Goal: Complete application form: Complete application form

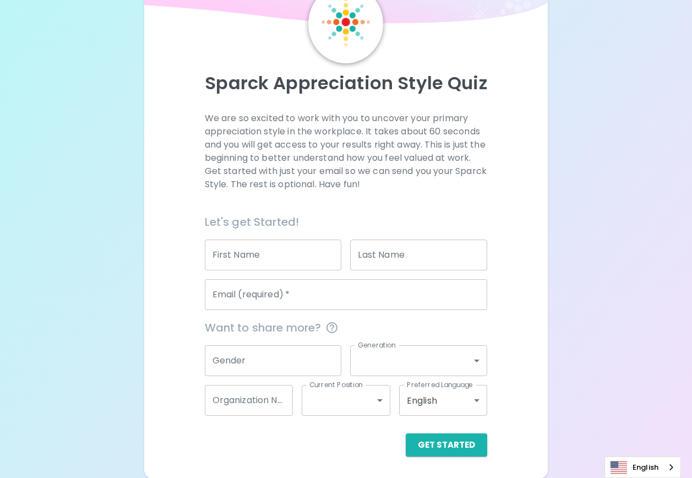
scroll to position [60, 0]
click at [286, 250] on input "First Name" at bounding box center [273, 254] width 137 height 31
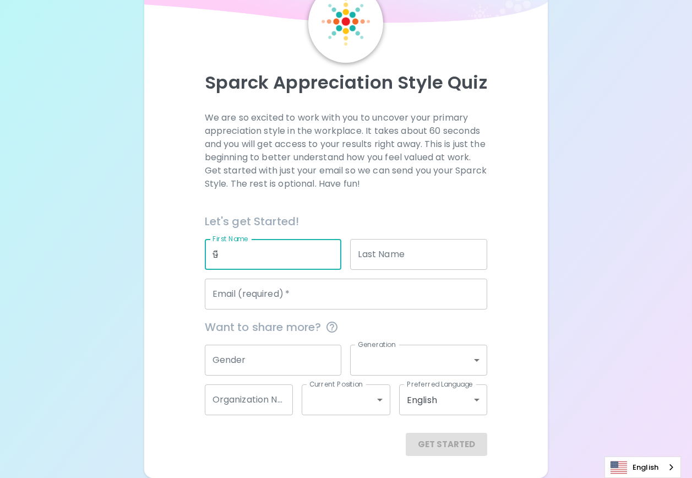
type input "ษ"
type input "Kultida"
click at [419, 260] on input "Last Name" at bounding box center [418, 254] width 137 height 31
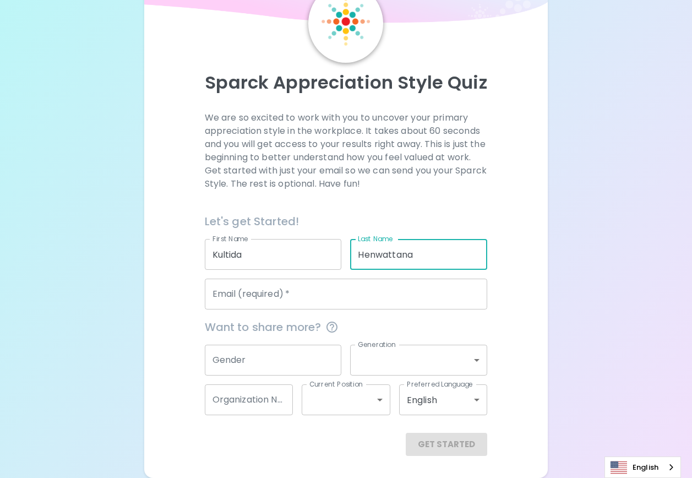
type input "Henwattana"
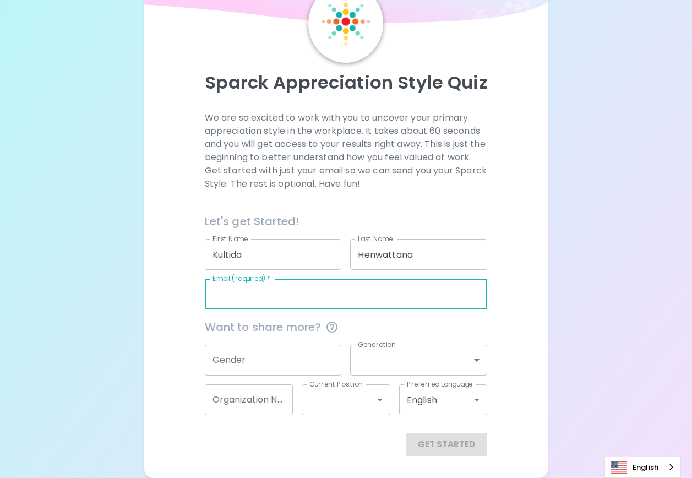
click at [349, 294] on input "Email (required)   *" at bounding box center [346, 293] width 283 height 31
type input "[EMAIL_ADDRESS][DOMAIN_NAME]"
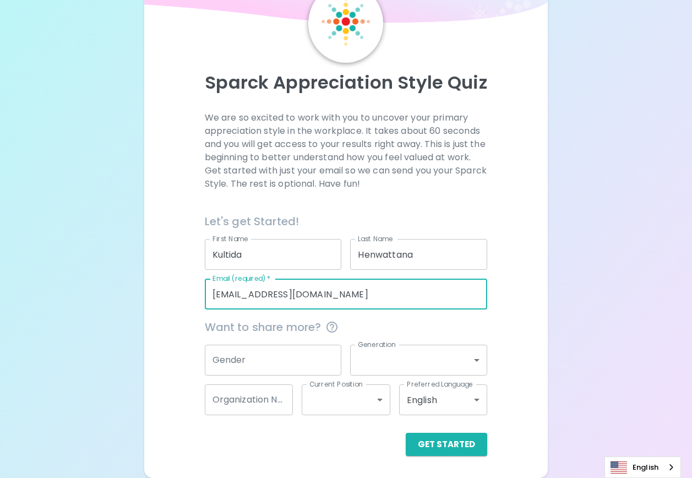
click at [263, 373] on input "Gender" at bounding box center [273, 359] width 137 height 31
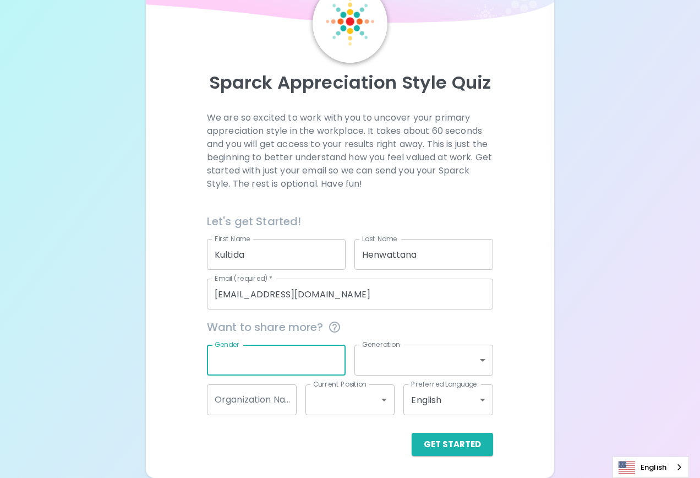
click at [474, 359] on body "Sparck Appreciation Style Quiz We are so excited to work with you to uncover yo…" at bounding box center [350, 209] width 700 height 538
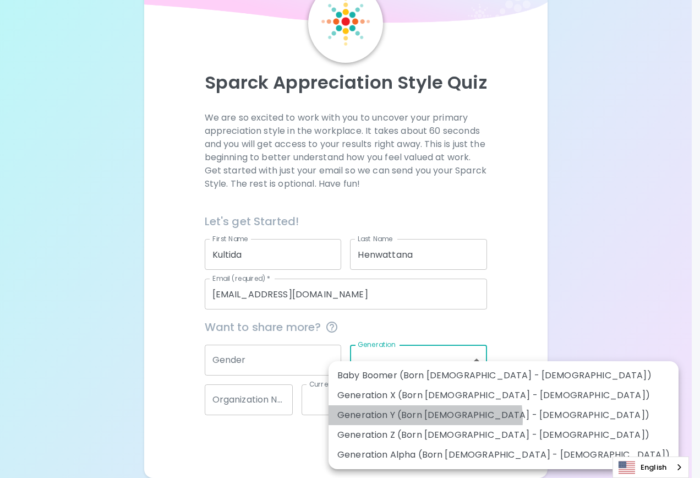
click at [425, 419] on li "Generation Y (Born [DEMOGRAPHIC_DATA] - [DEMOGRAPHIC_DATA])" at bounding box center [504, 415] width 350 height 20
type input "generation_y"
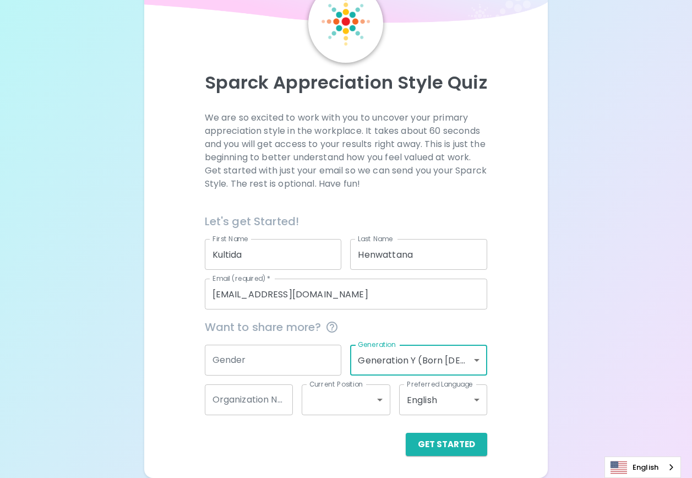
click at [259, 373] on input "Gender" at bounding box center [273, 359] width 137 height 31
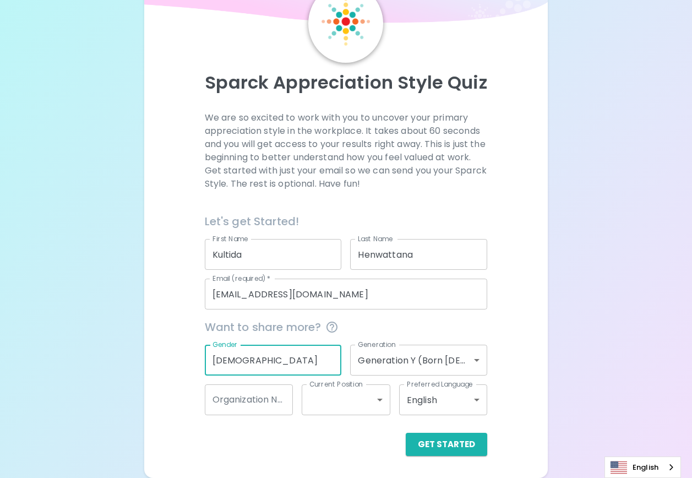
type input "[DEMOGRAPHIC_DATA]"
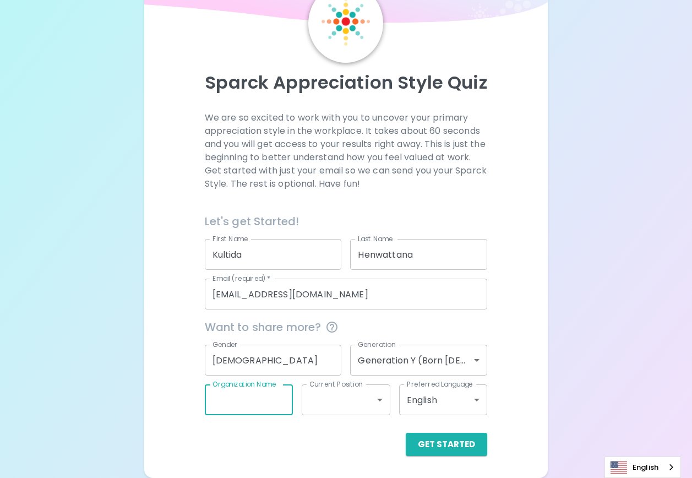
click at [281, 403] on input "Organization Name" at bounding box center [249, 399] width 89 height 31
click at [362, 404] on body "Sparck Appreciation Style Quiz We are so excited to work with you to uncover yo…" at bounding box center [346, 209] width 692 height 538
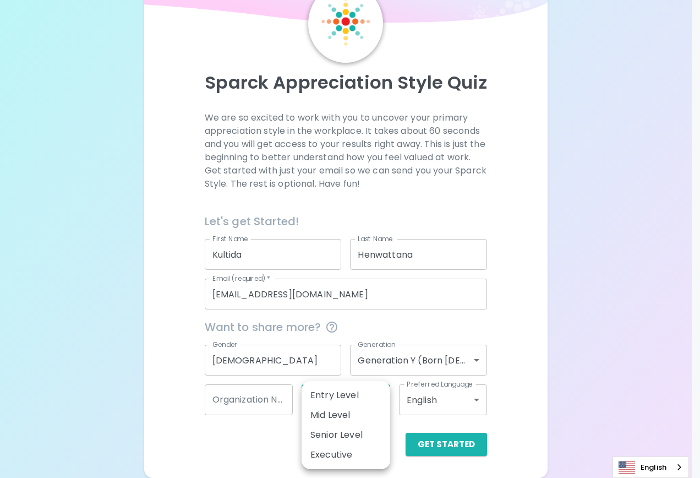
click at [511, 397] on div at bounding box center [350, 239] width 700 height 478
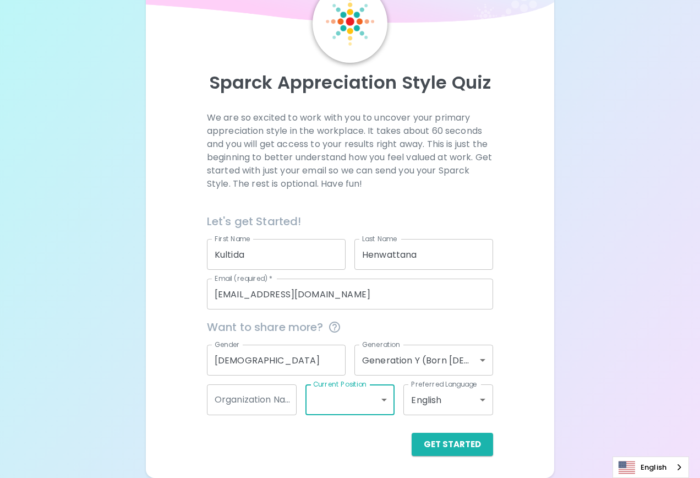
click at [469, 403] on body "Sparck Appreciation Style Quiz We are so excited to work with you to uncover yo…" at bounding box center [350, 209] width 700 height 538
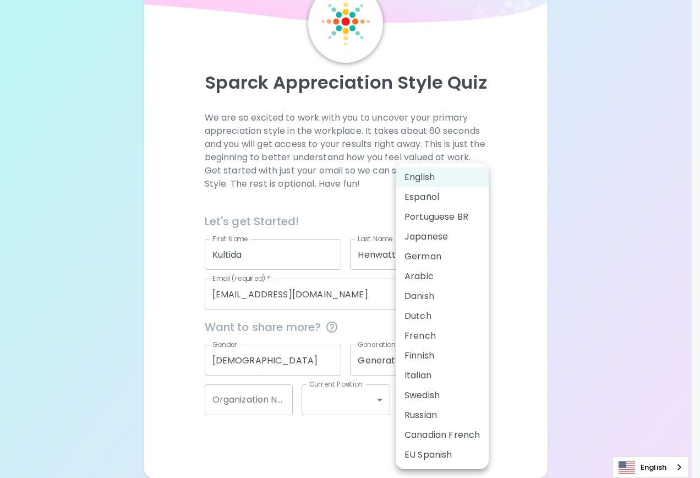
click at [443, 176] on li "English" at bounding box center [442, 177] width 93 height 20
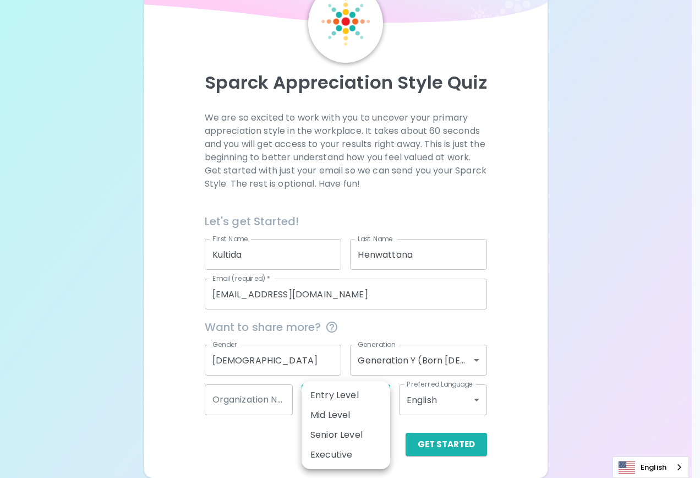
click at [384, 405] on body "Sparck Appreciation Style Quiz We are so excited to work with you to uncover yo…" at bounding box center [350, 209] width 700 height 538
click at [368, 406] on li "Mid Level" at bounding box center [346, 415] width 89 height 20
type input "mid_level"
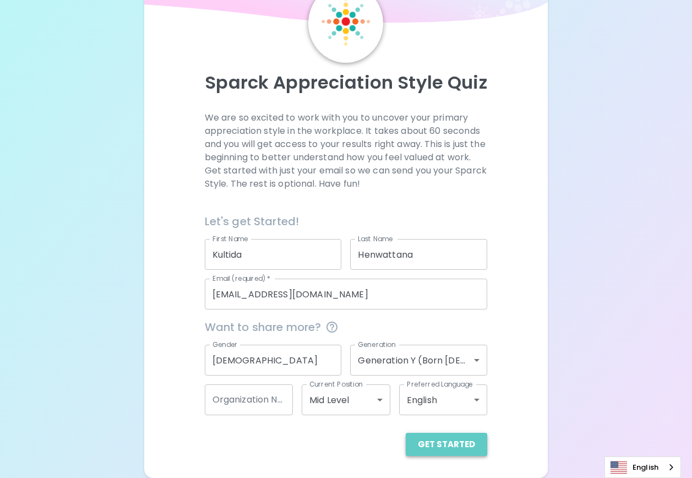
click at [466, 439] on button "Get Started" at bounding box center [446, 444] width 81 height 23
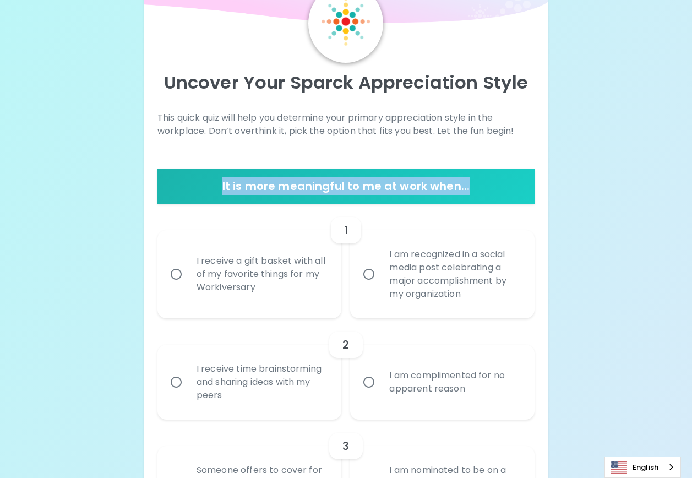
drag, startPoint x: 216, startPoint y: 188, endPoint x: 503, endPoint y: 189, distance: 286.7
click at [503, 189] on h6 "It is more meaningful to me at work when..." at bounding box center [346, 186] width 368 height 18
click at [372, 276] on input "I am recognized in a social media post celebrating a major accomplishment by my…" at bounding box center [368, 273] width 23 height 23
radio input "true"
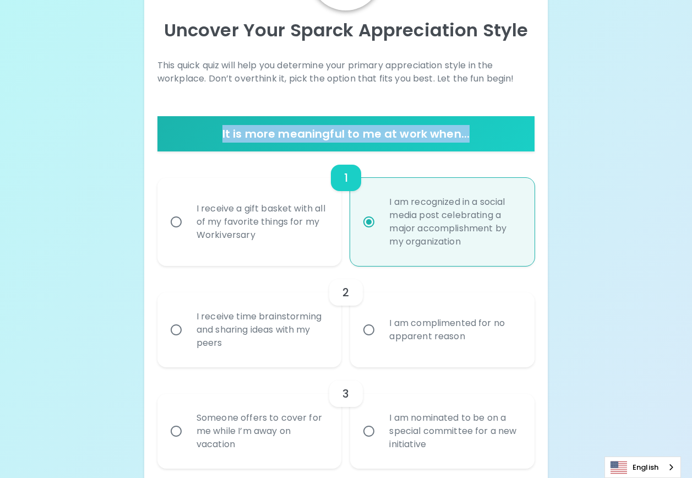
scroll to position [148, 0]
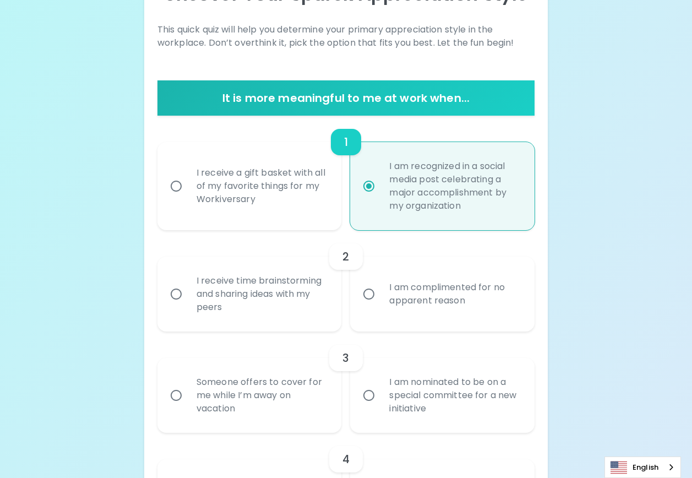
click at [369, 294] on input "I am complimented for no apparent reason" at bounding box center [368, 293] width 23 height 23
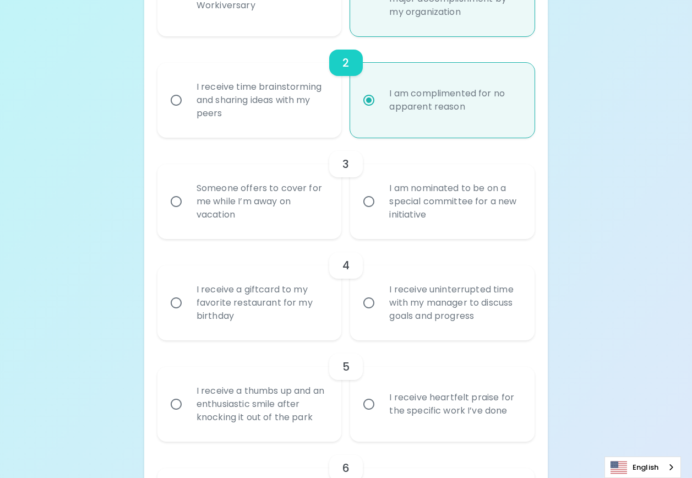
scroll to position [346, 0]
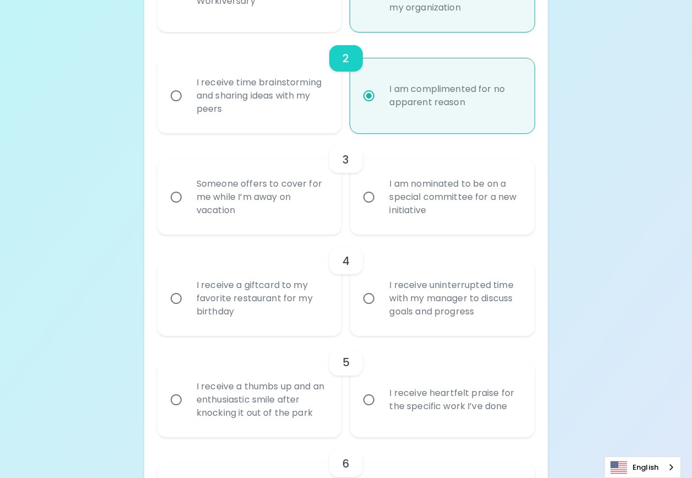
radio input "true"
click at [176, 200] on input "Someone offers to cover for me while I’m away on vacation" at bounding box center [176, 196] width 23 height 23
radio input "false"
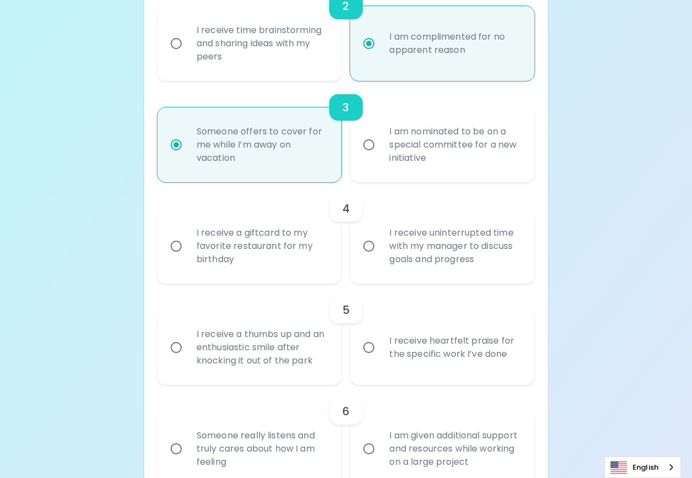
scroll to position [434, 0]
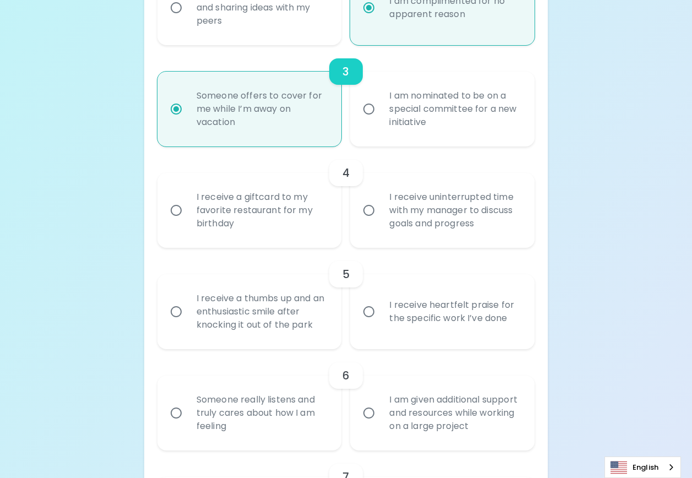
radio input "true"
click at [372, 212] on input "I receive uninterrupted time with my manager to discuss goals and progress" at bounding box center [368, 210] width 23 height 23
radio input "false"
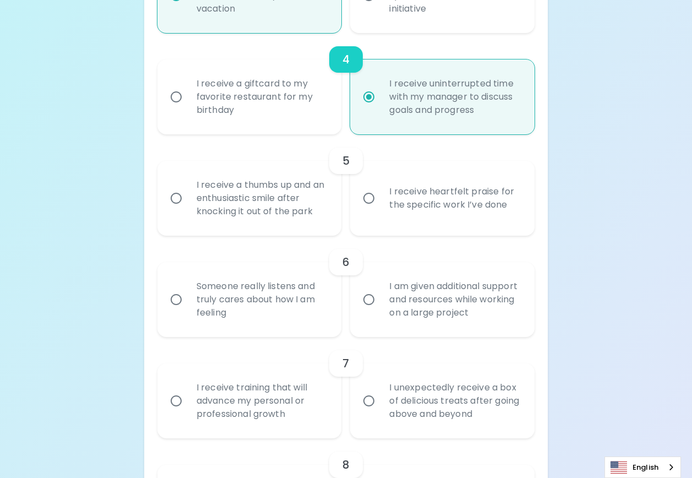
scroll to position [544, 0]
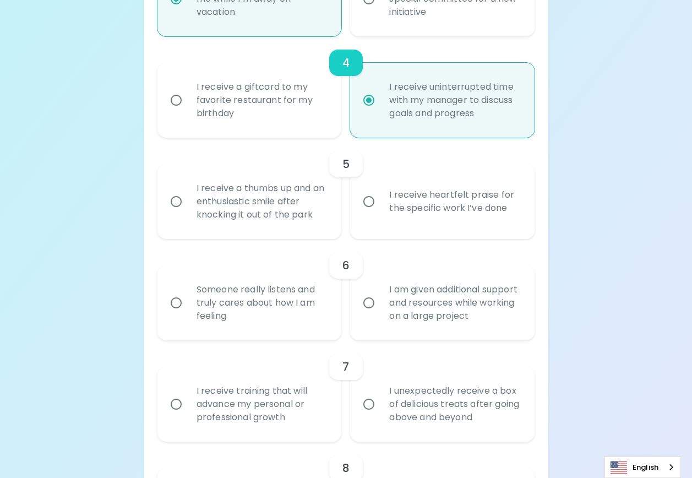
radio input "true"
click at [178, 200] on input "I receive a thumbs up and an enthusiastic smile after knocking it out of the pa…" at bounding box center [176, 201] width 23 height 23
radio input "false"
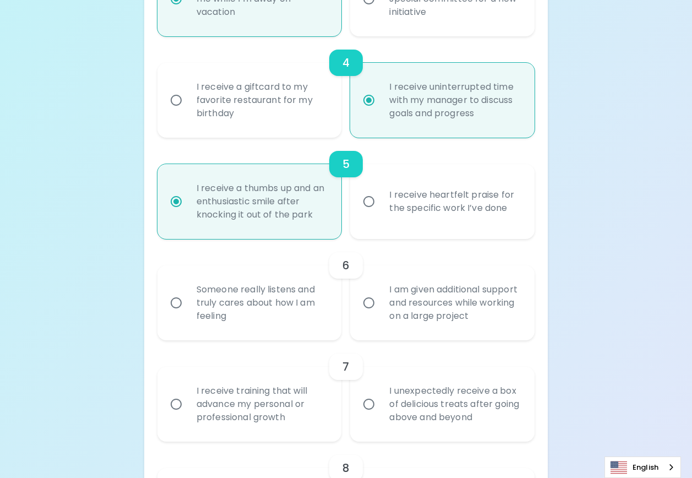
scroll to position [632, 0]
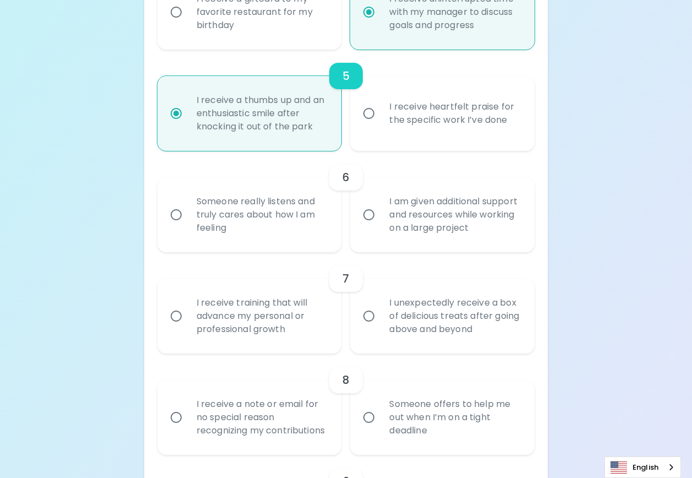
radio input "true"
click at [369, 220] on input "I am given additional support and resources while working on a large project" at bounding box center [368, 214] width 23 height 23
radio input "false"
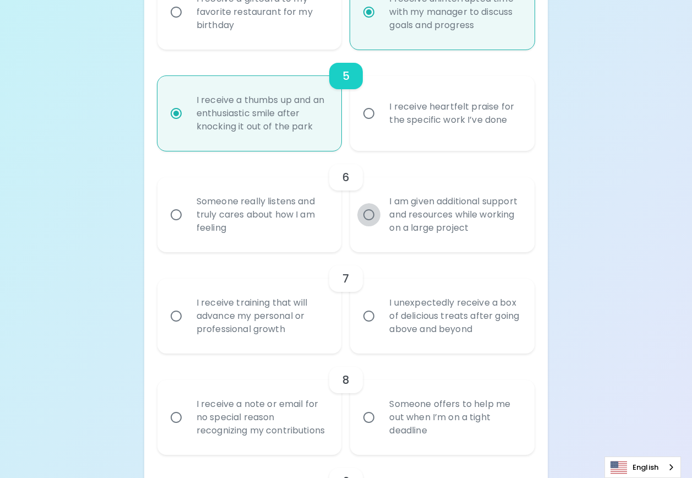
radio input "false"
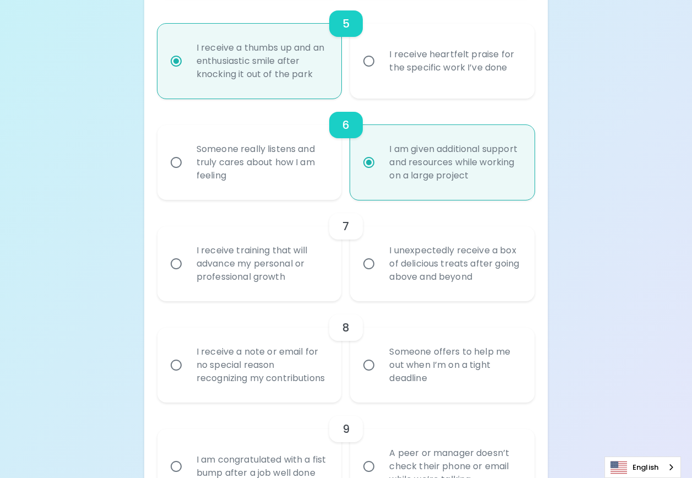
scroll to position [720, 0]
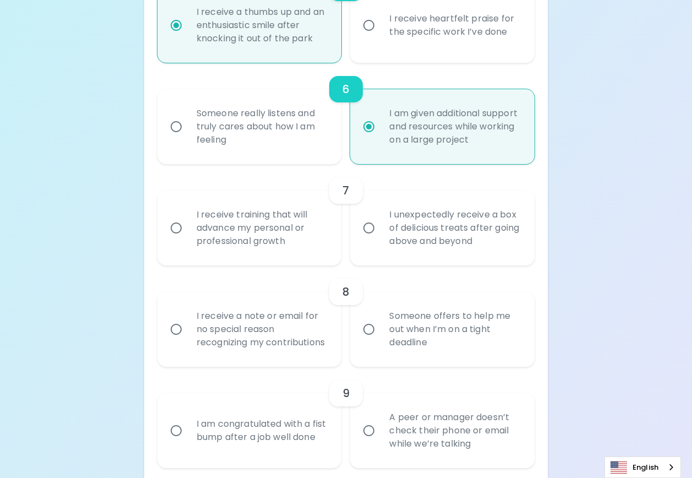
radio input "true"
click at [373, 230] on input "I unexpectedly receive a box of delicious treats after going above and beyond" at bounding box center [368, 227] width 23 height 23
radio input "false"
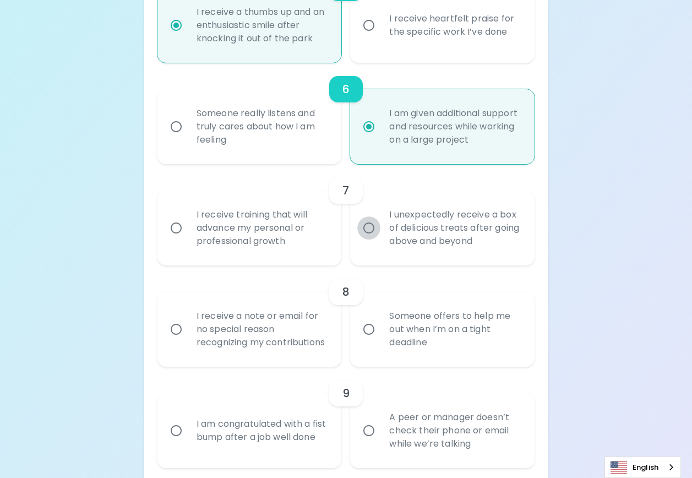
radio input "false"
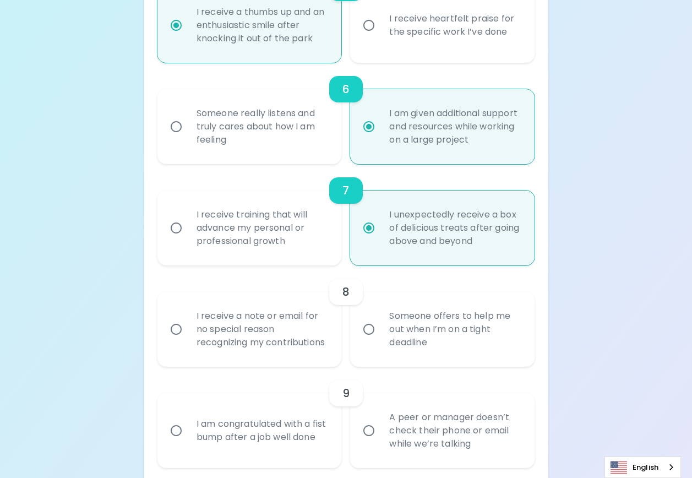
scroll to position [808, 0]
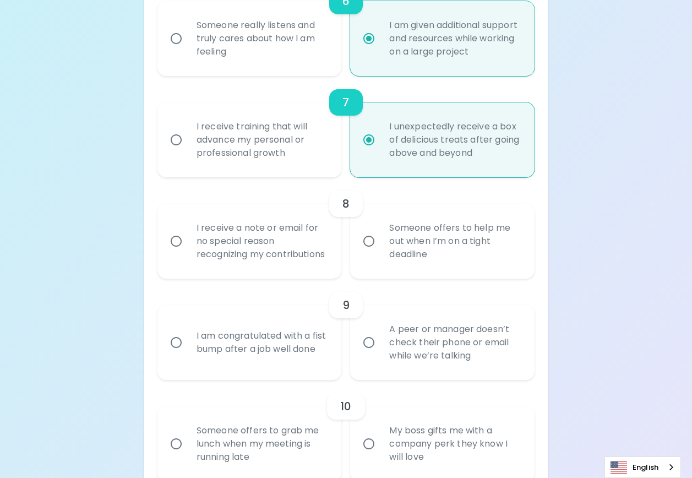
radio input "true"
click at [369, 249] on input "Someone offers to help me out when I’m on a tight deadline" at bounding box center [368, 240] width 23 height 23
radio input "false"
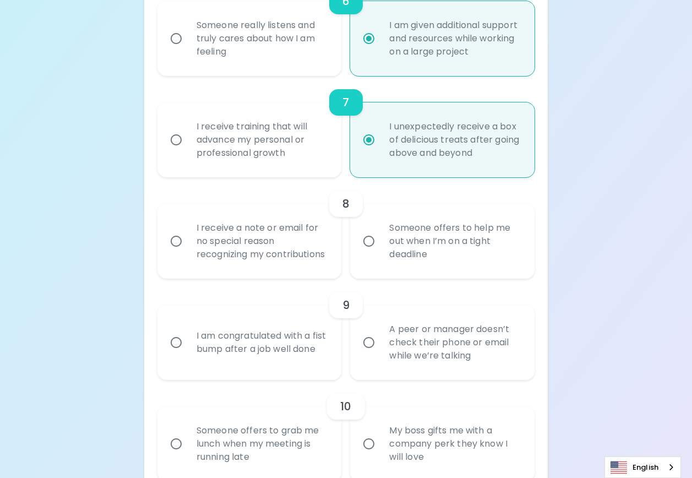
radio input "false"
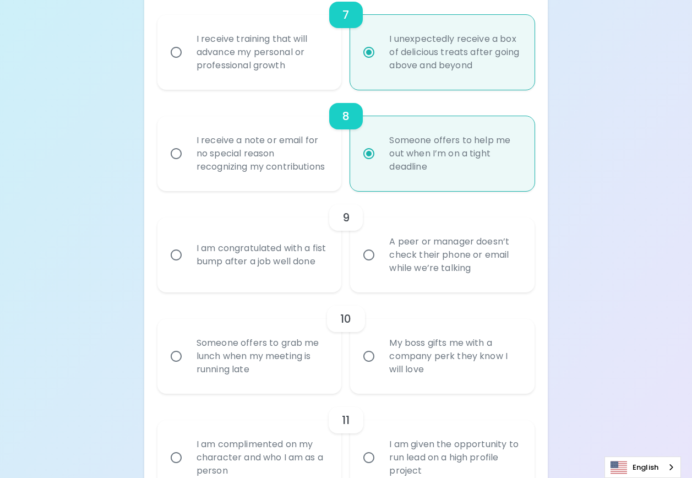
scroll to position [896, 0]
radio input "true"
click at [179, 266] on input "I am congratulated with a fist bump after a job well done" at bounding box center [176, 254] width 23 height 23
radio input "false"
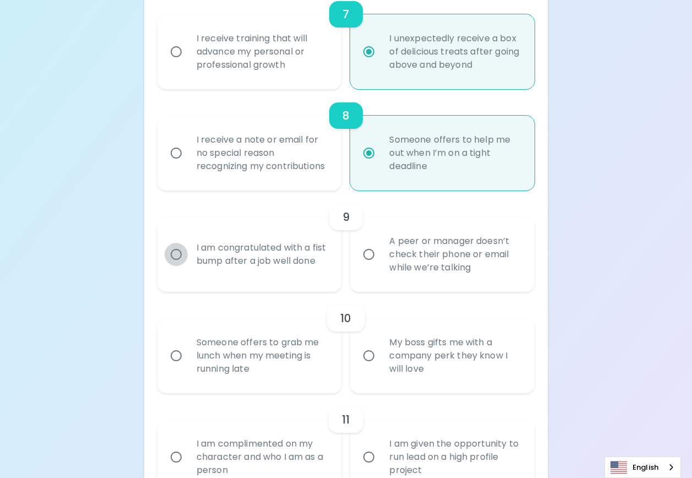
radio input "false"
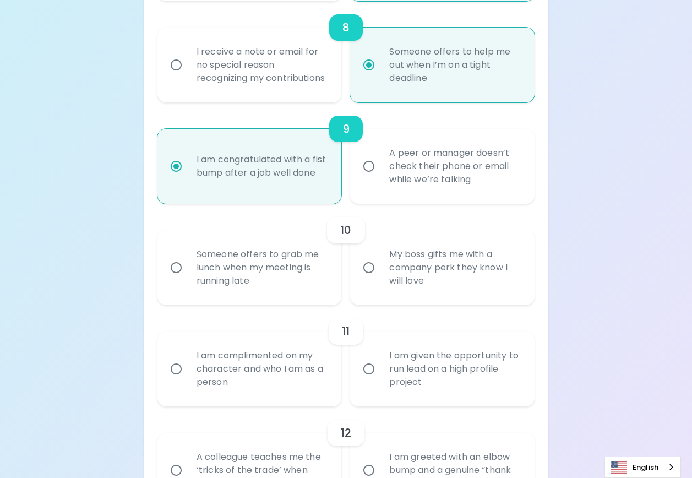
radio input "true"
click at [377, 279] on input "My boss gifts me with a company perk they know I will love" at bounding box center [368, 267] width 23 height 23
radio input "false"
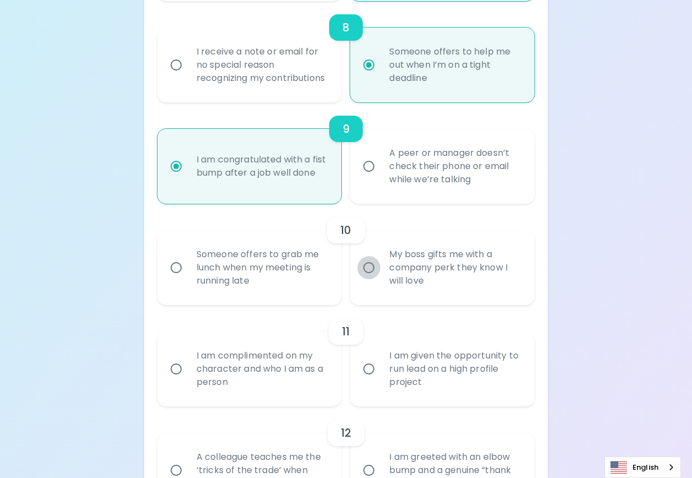
radio input "false"
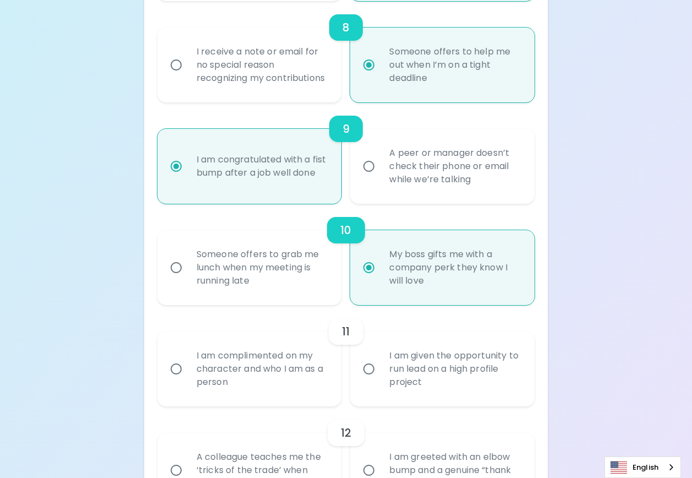
scroll to position [1072, 0]
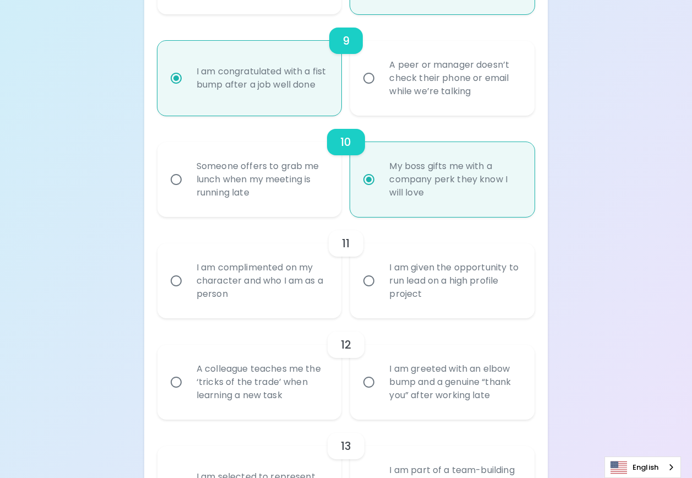
radio input "true"
click at [167, 191] on input "Someone offers to grab me lunch when my meeting is running late" at bounding box center [176, 179] width 23 height 23
radio input "false"
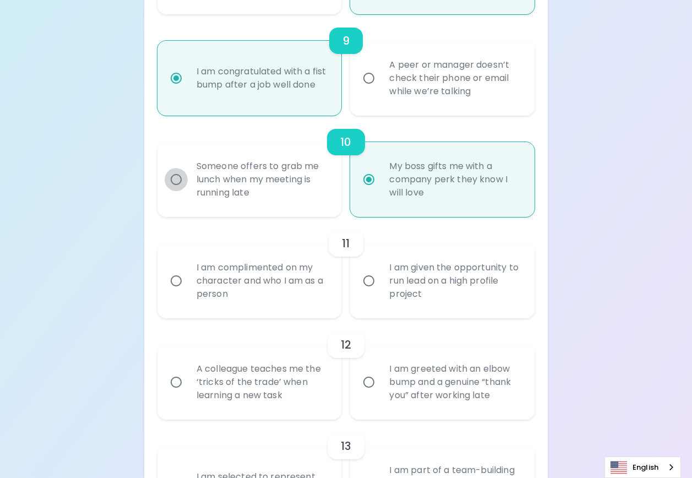
radio input "false"
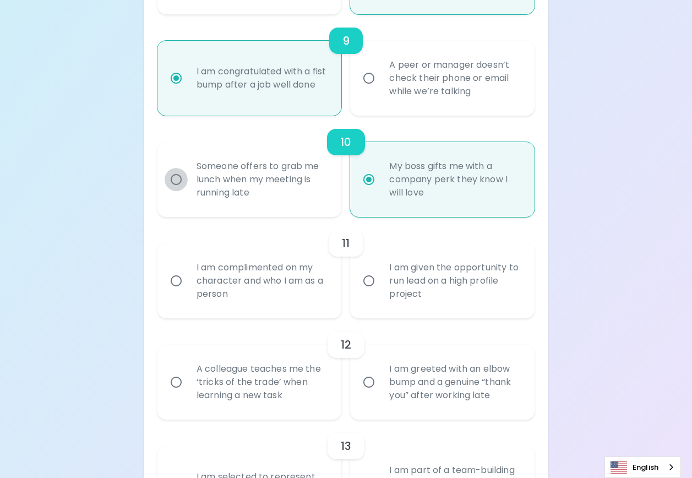
radio input "true"
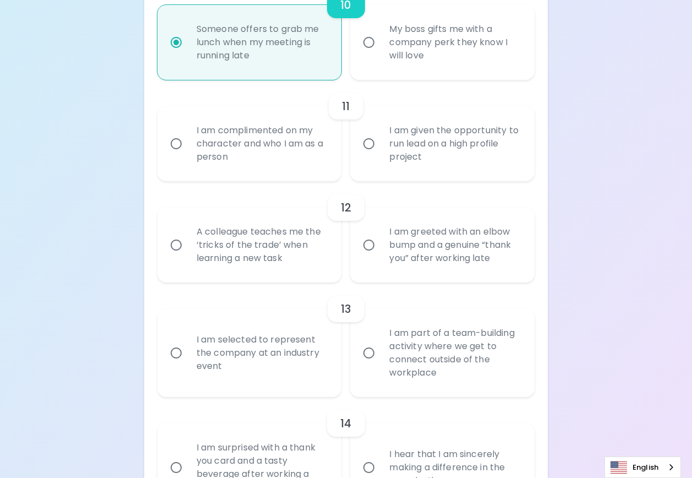
scroll to position [1149, 0]
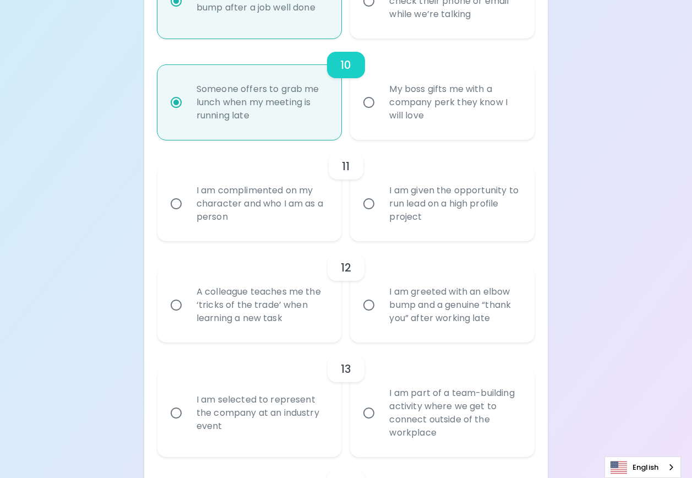
radio input "true"
click at [368, 215] on input "I am given the opportunity to run lead on a high profile project" at bounding box center [368, 203] width 23 height 23
radio input "false"
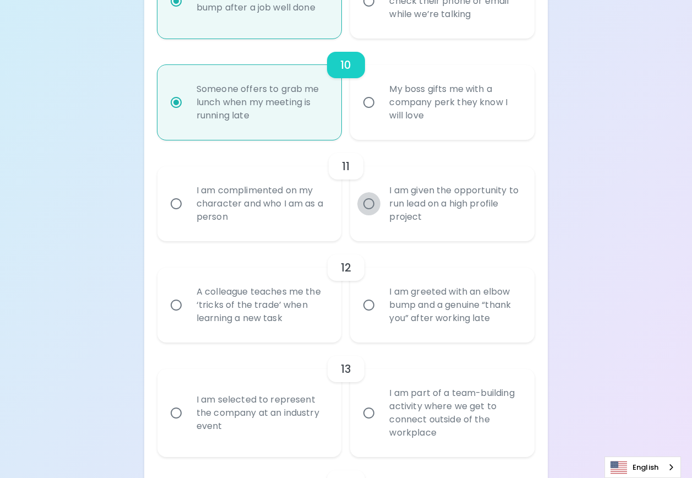
radio input "false"
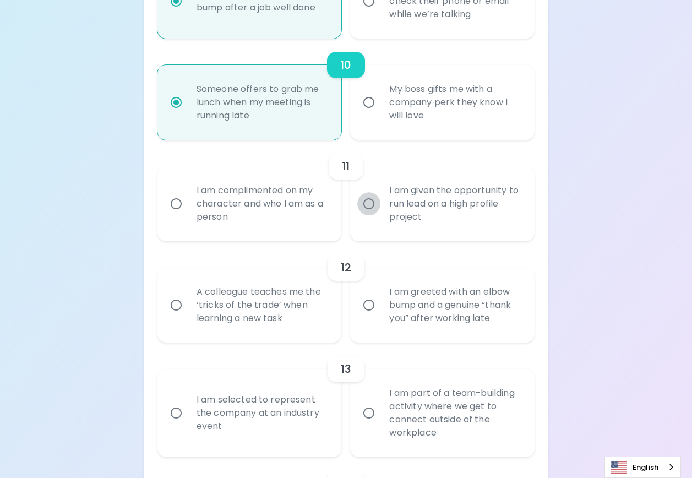
radio input "false"
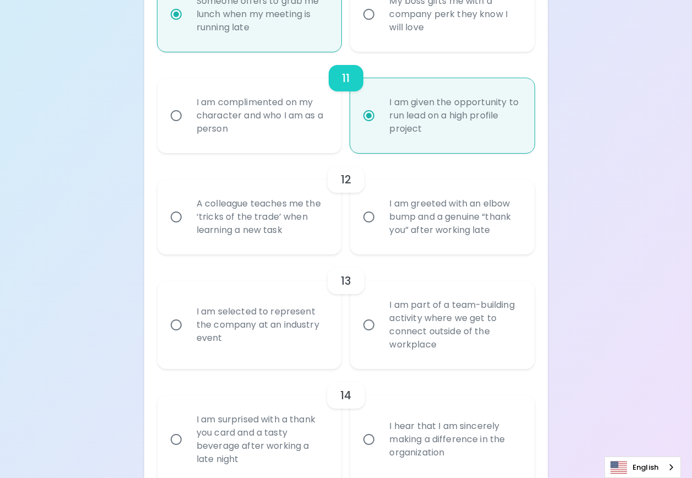
radio input "true"
click at [365, 228] on input "I am greeted with an elbow bump and a genuine “thank you” after working late" at bounding box center [368, 216] width 23 height 23
radio input "false"
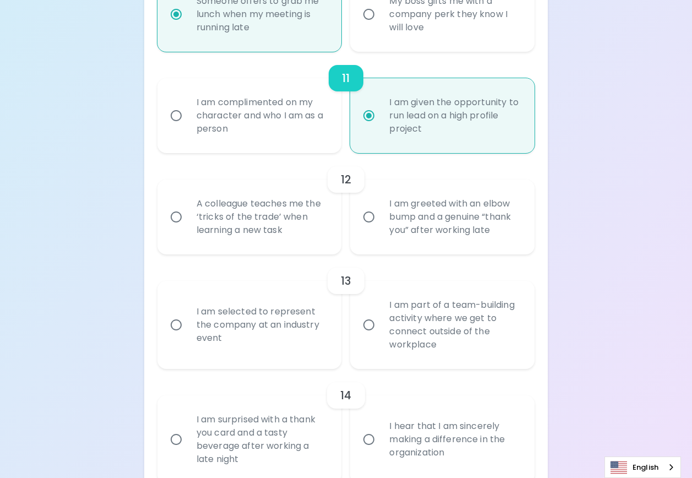
radio input "false"
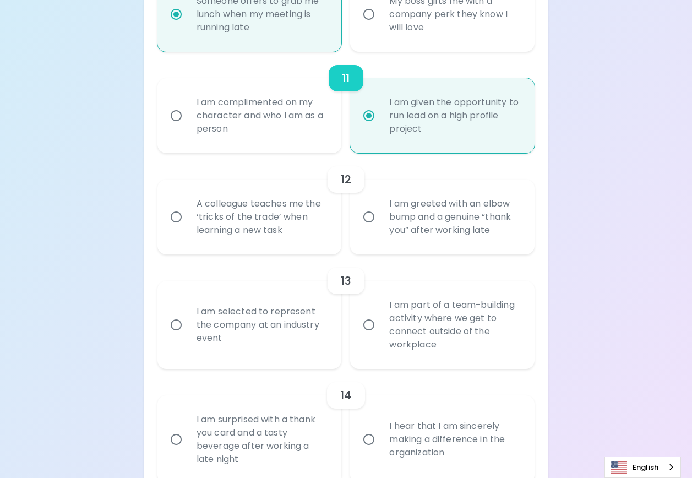
radio input "false"
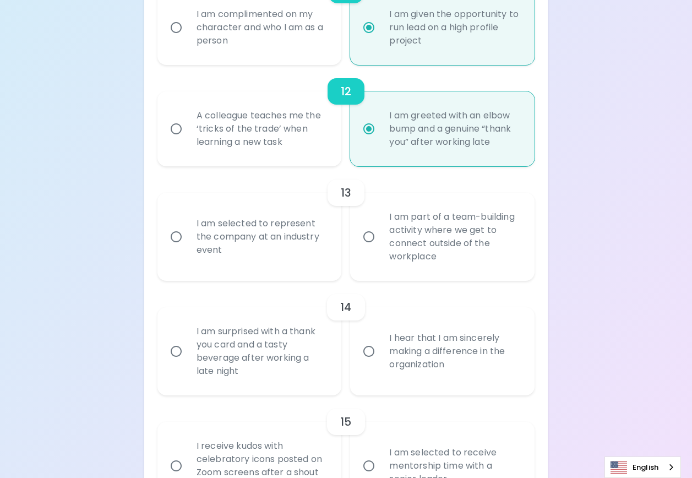
radio input "true"
click at [358, 248] on input "I am part of a team-building activity where we get to connect outside of the wo…" at bounding box center [368, 236] width 23 height 23
radio input "false"
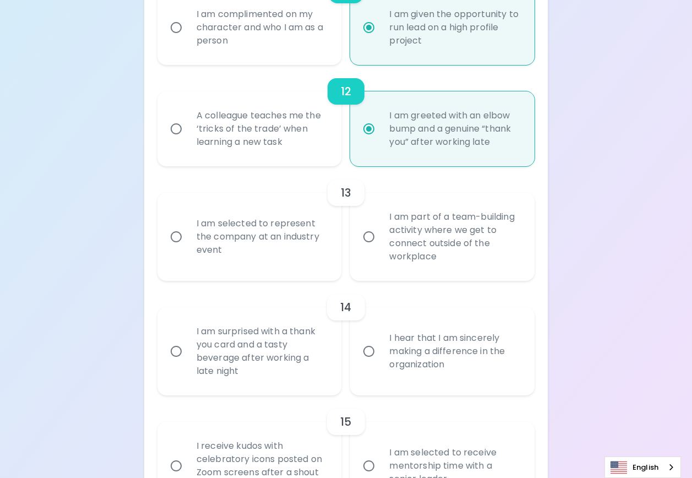
radio input "false"
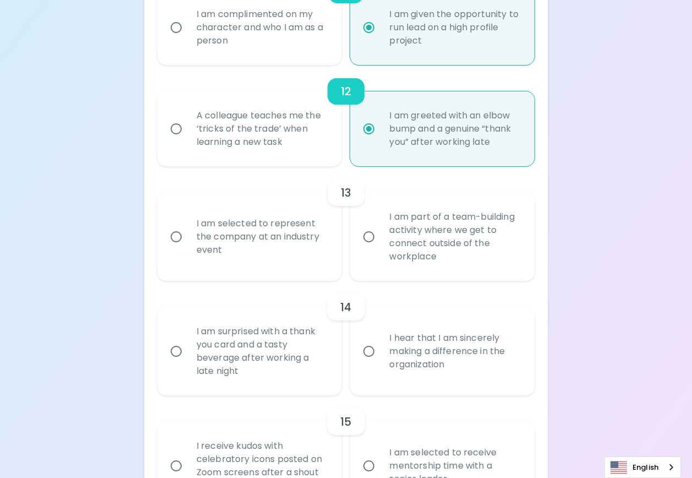
radio input "false"
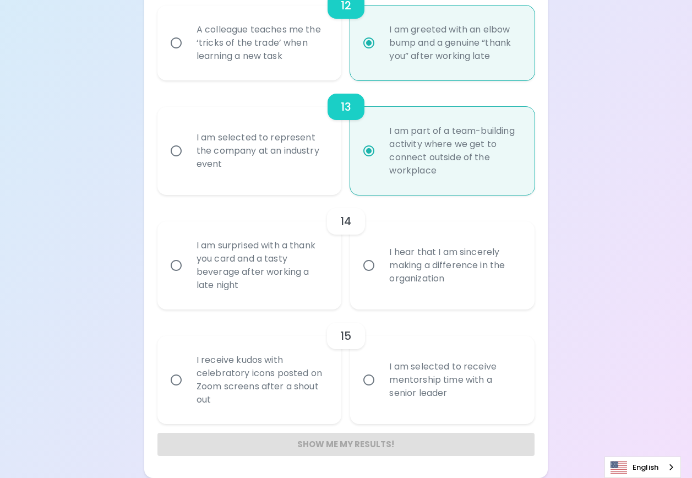
scroll to position [1414, 0]
radio input "true"
click at [368, 277] on input "I hear that I am sincerely making a difference in the organization" at bounding box center [368, 265] width 23 height 23
radio input "false"
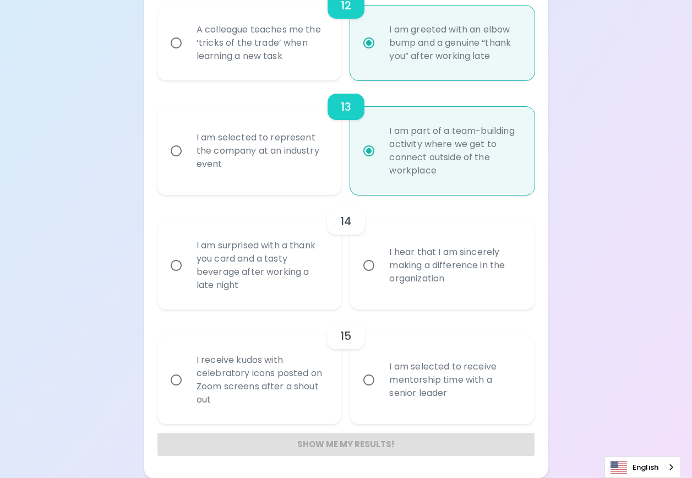
radio input "false"
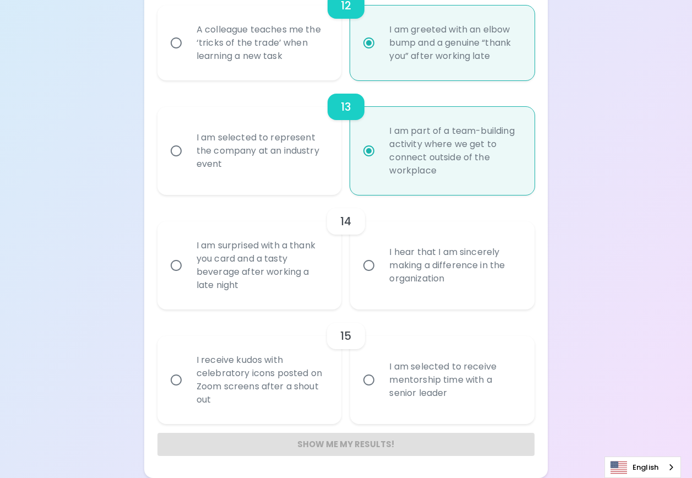
radio input "false"
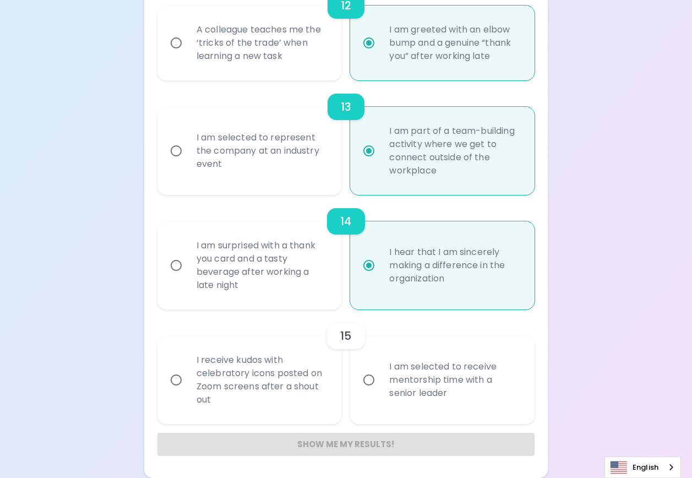
scroll to position [1425, 0]
radio input "true"
click at [370, 382] on input "I am selected to receive mentorship time with a senior leader" at bounding box center [368, 379] width 23 height 23
radio input "false"
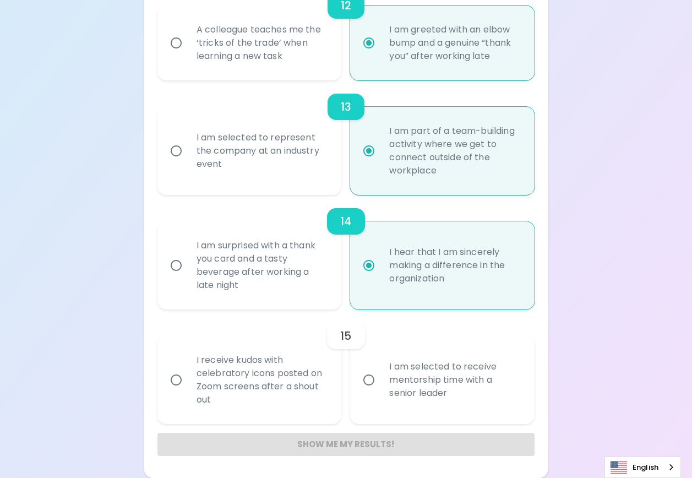
radio input "false"
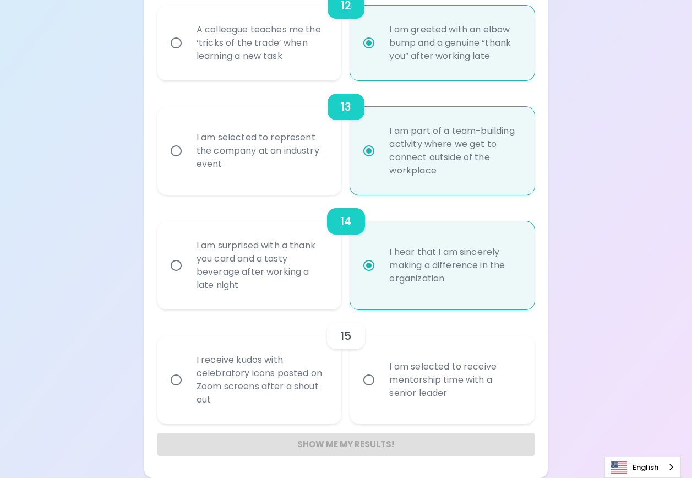
radio input "false"
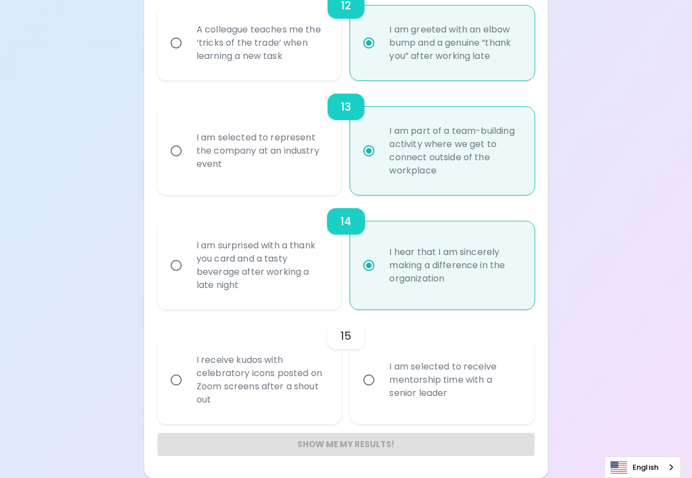
radio input "false"
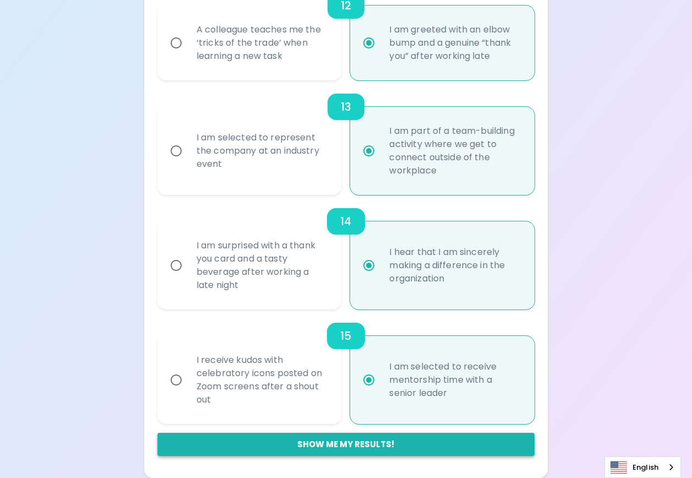
radio input "true"
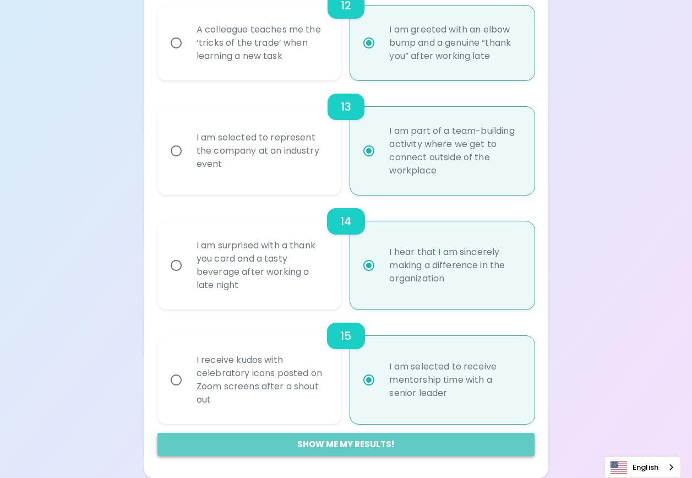
click at [496, 452] on button "Show me my results!" at bounding box center [345, 444] width 377 height 23
radio input "false"
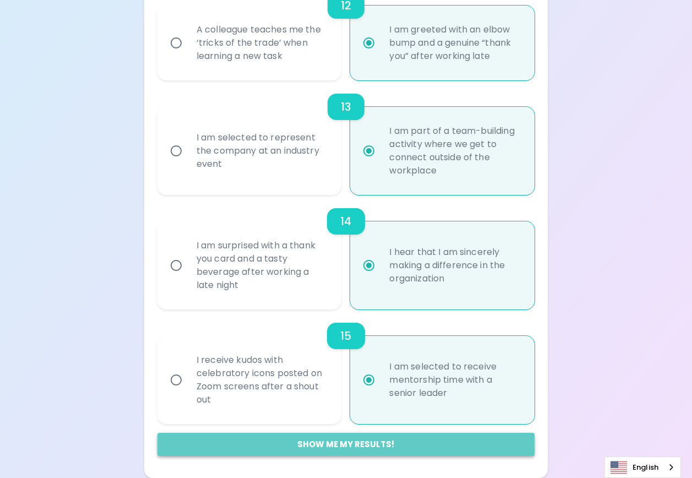
radio input "false"
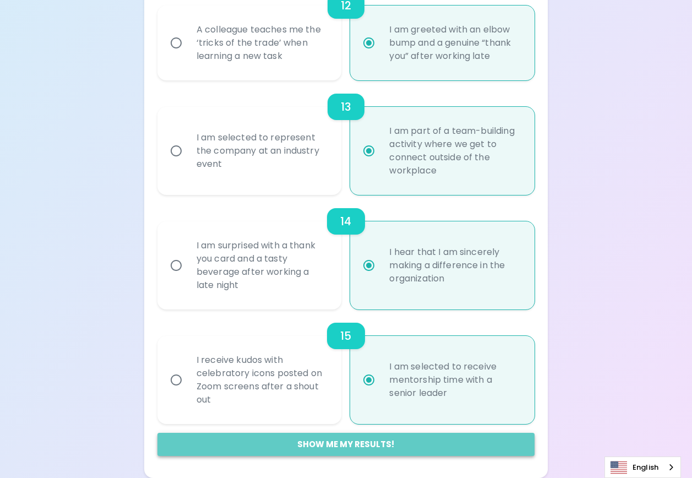
radio input "false"
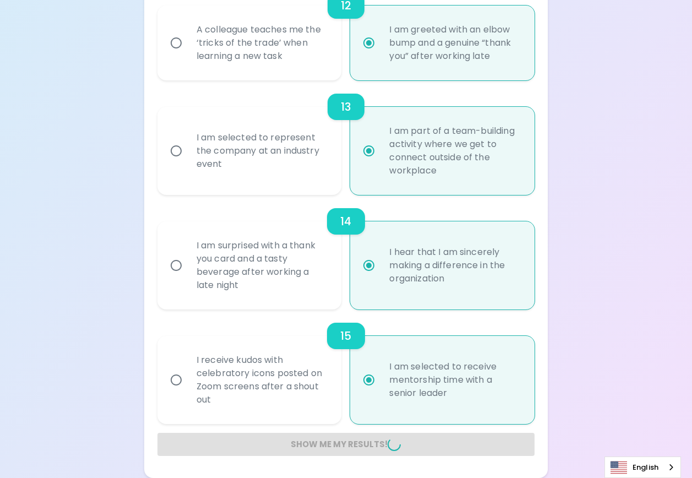
radio input "false"
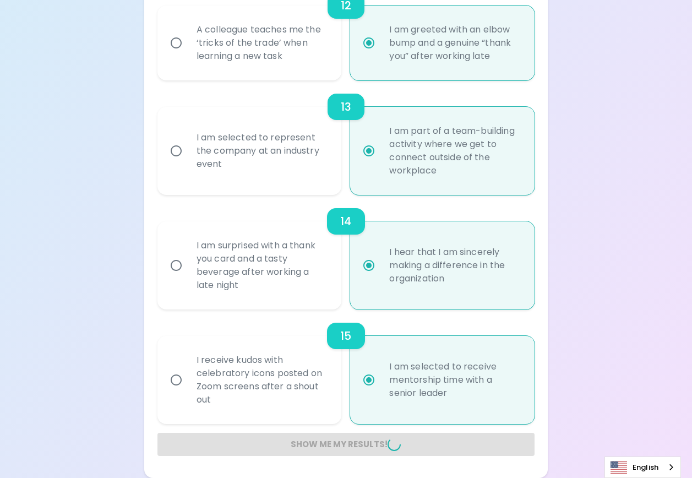
radio input "false"
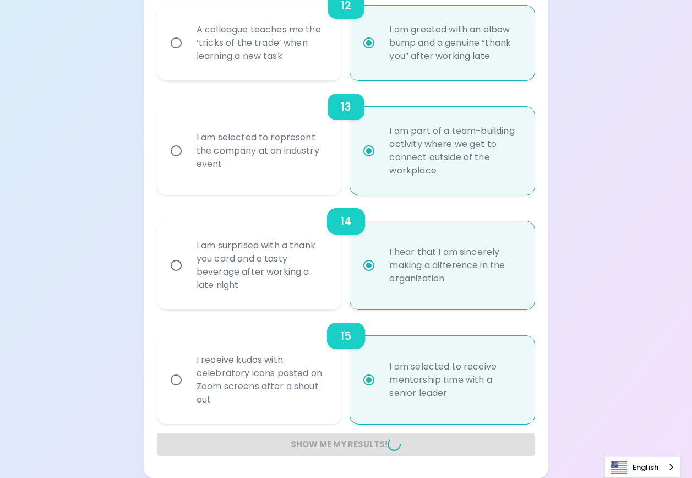
radio input "false"
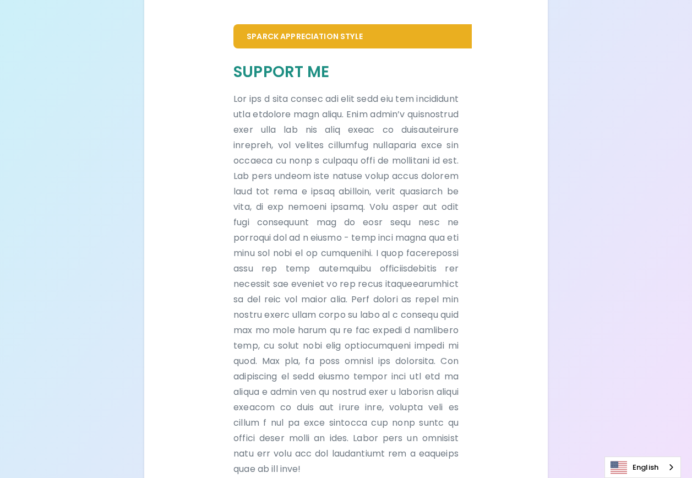
scroll to position [719, 0]
